Goal: Information Seeking & Learning: Learn about a topic

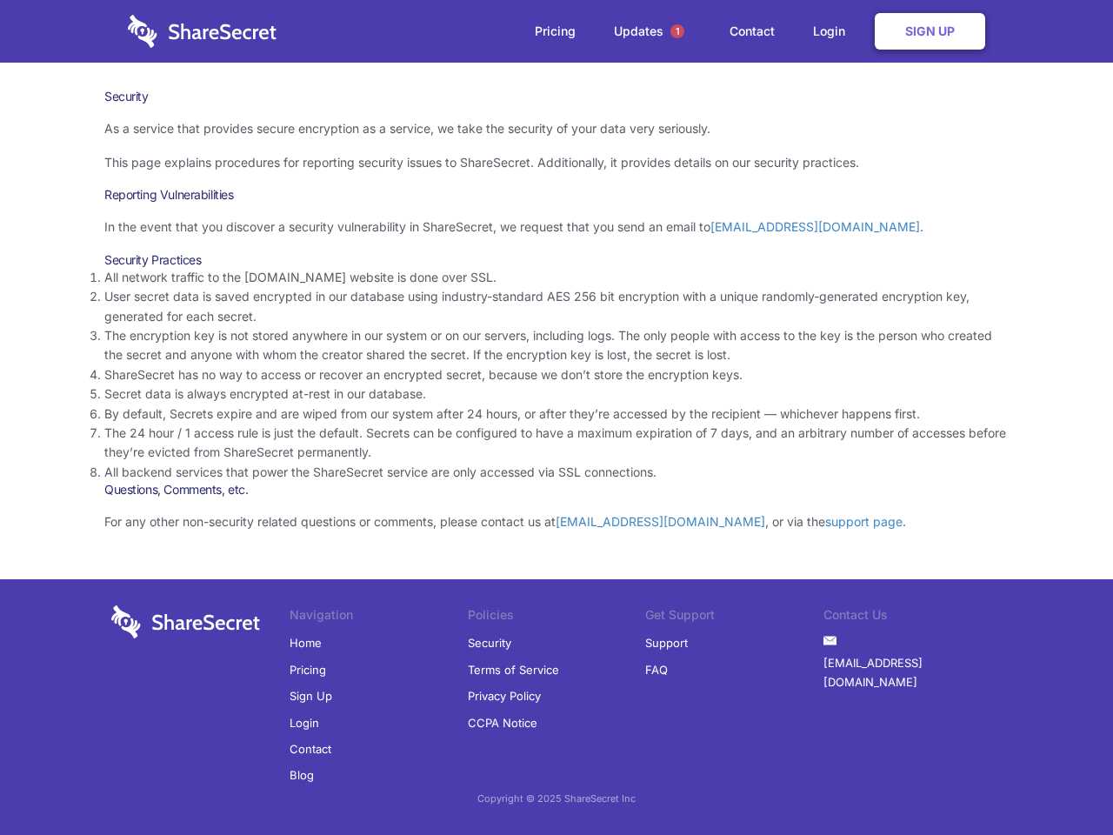
click at [557, 418] on li "By default, Secrets expire and are wiped from our system after 24 hours, or aft…" at bounding box center [556, 414] width 905 height 19
click at [678, 31] on span "1" at bounding box center [678, 31] width 14 height 14
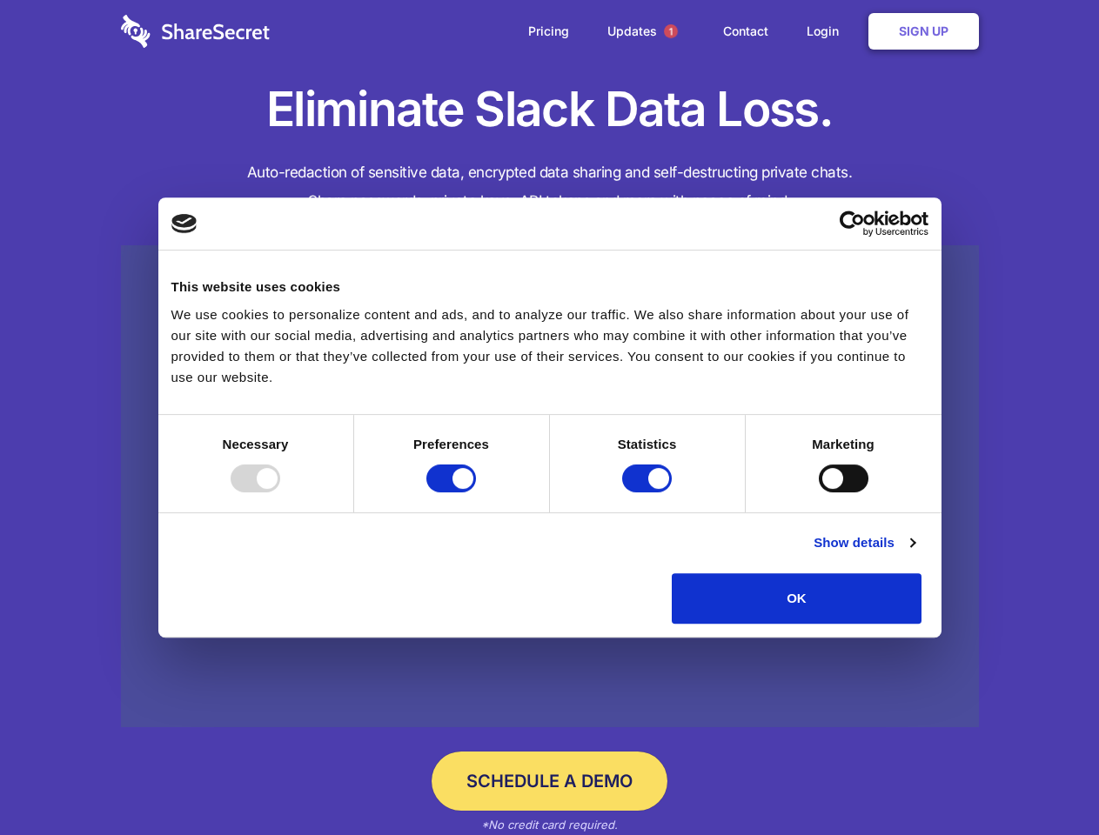
click at [280, 492] on div at bounding box center [256, 479] width 50 height 28
click at [476, 492] on input "Preferences" at bounding box center [451, 479] width 50 height 28
checkbox input "false"
click at [649, 492] on input "Statistics" at bounding box center [647, 479] width 50 height 28
checkbox input "false"
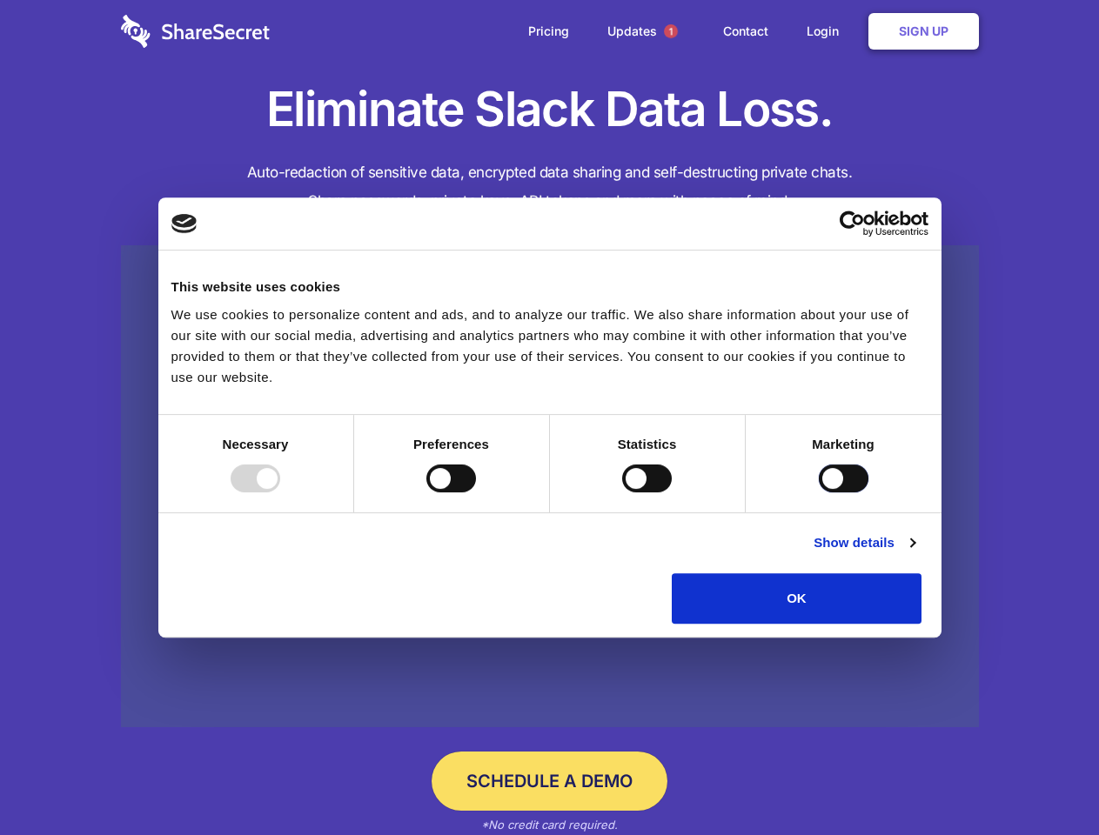
click at [819, 492] on input "Marketing" at bounding box center [844, 479] width 50 height 28
checkbox input "true"
click at [914, 553] on link "Show details" at bounding box center [863, 542] width 101 height 21
click at [0, 0] on li "Preferences 4 Preference cookies enable a website to remember information that …" at bounding box center [0, 0] width 0 height 0
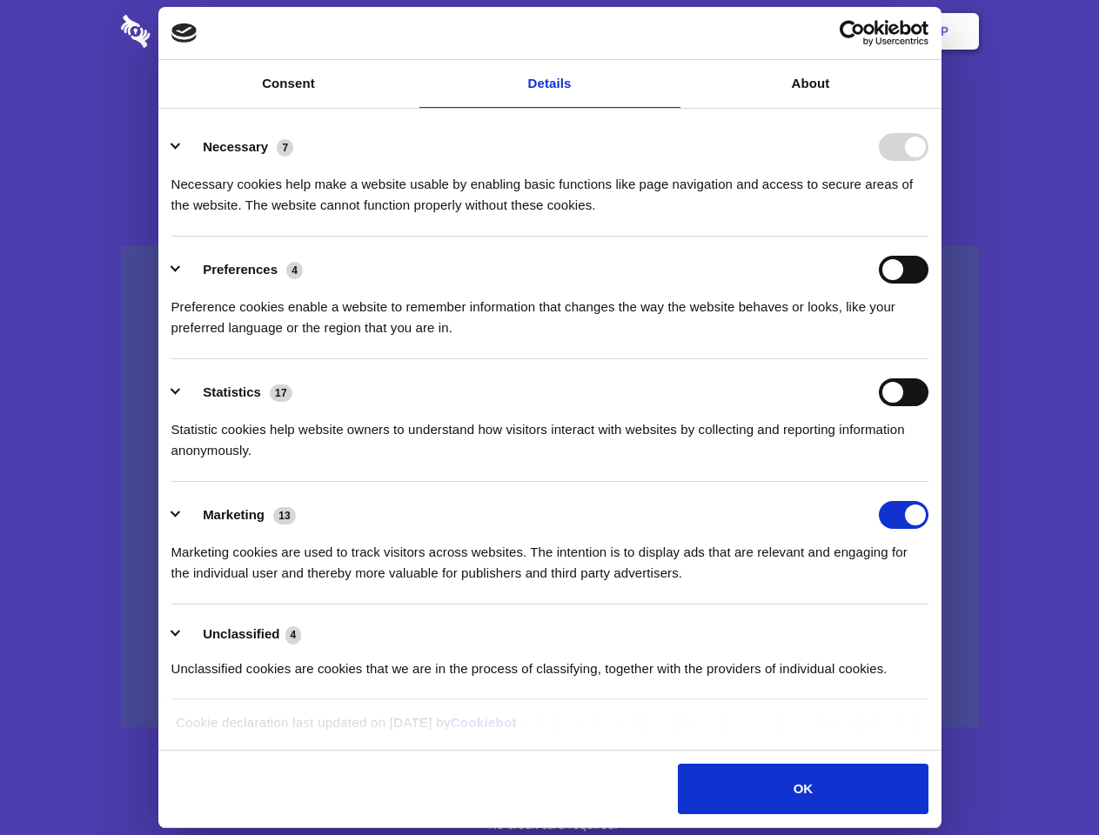
click at [670, 31] on span "1" at bounding box center [671, 31] width 14 height 14
